Goal: Task Accomplishment & Management: Use online tool/utility

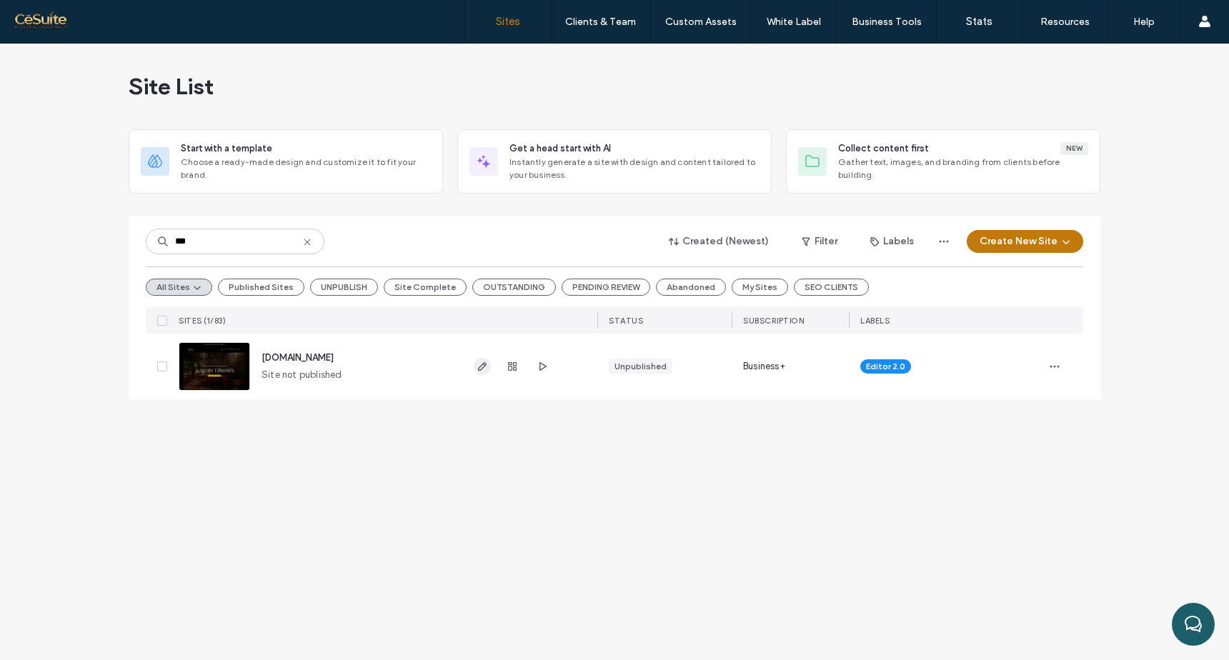
type input "***"
click at [478, 368] on use "button" at bounding box center [482, 366] width 9 height 9
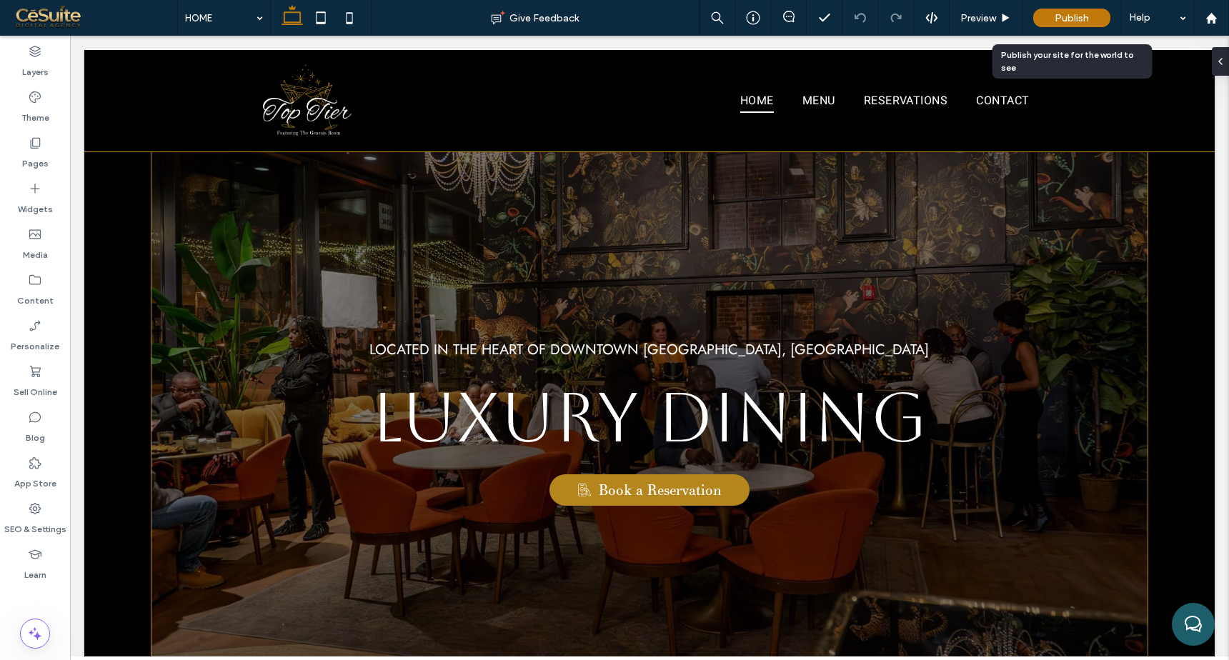
click at [1086, 14] on span "Publish" at bounding box center [1072, 18] width 34 height 12
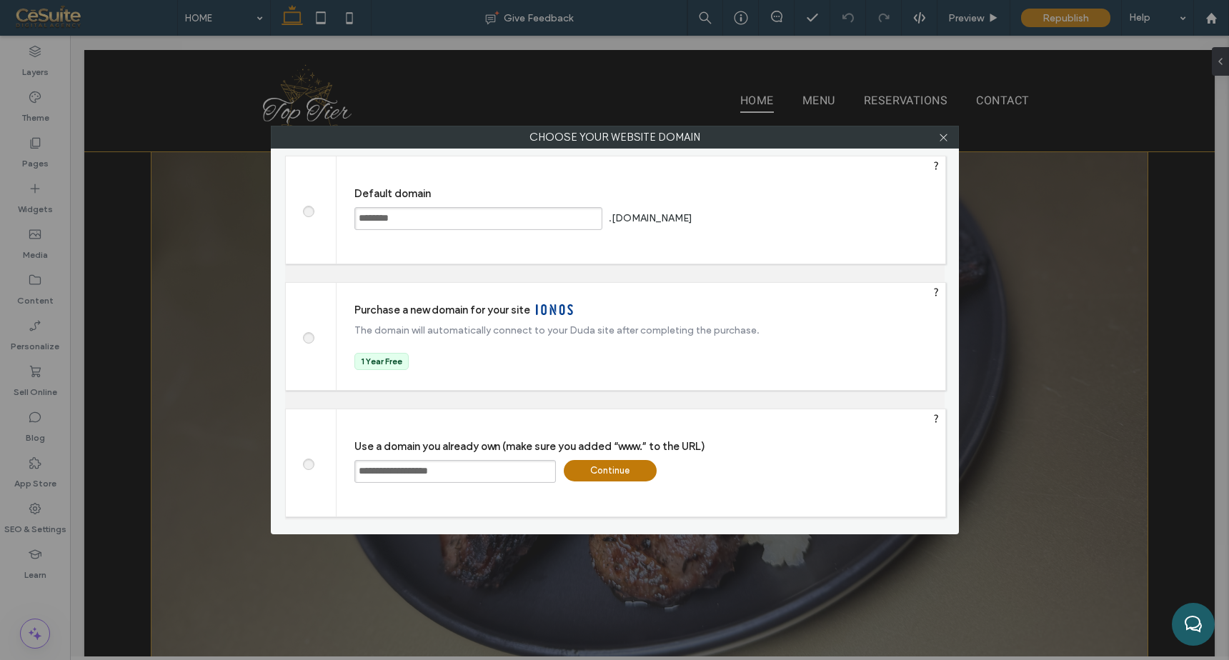
click at [638, 472] on div "Continue" at bounding box center [610, 470] width 93 height 21
